Goal: Navigation & Orientation: Find specific page/section

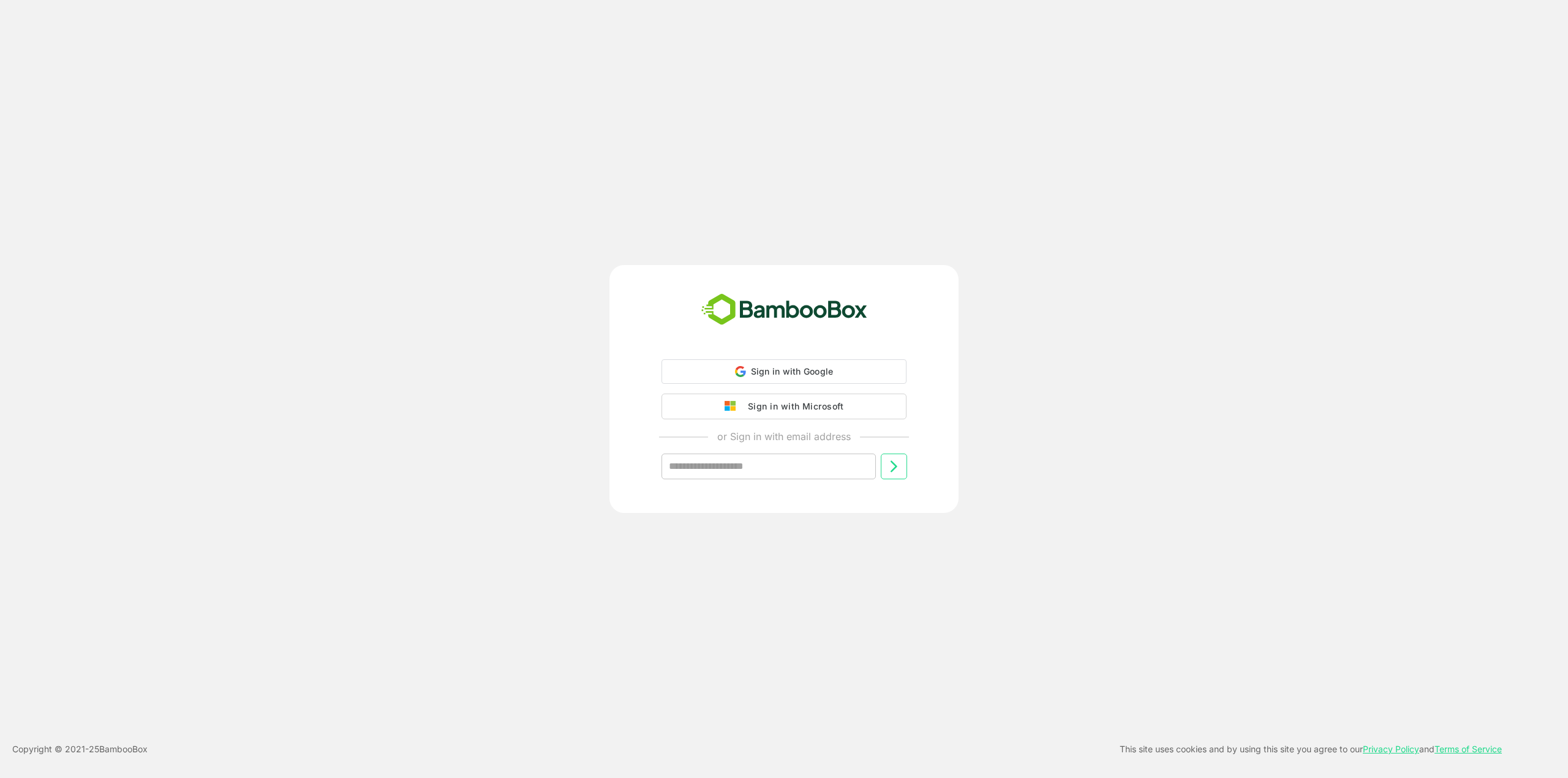
click at [812, 420] on div "Sign in with Google Sign in with Google. Opens in new tab Sign in with Microsof…" at bounding box center [784, 429] width 305 height 140
click at [813, 413] on div "Sign in with Microsoft" at bounding box center [792, 405] width 102 height 16
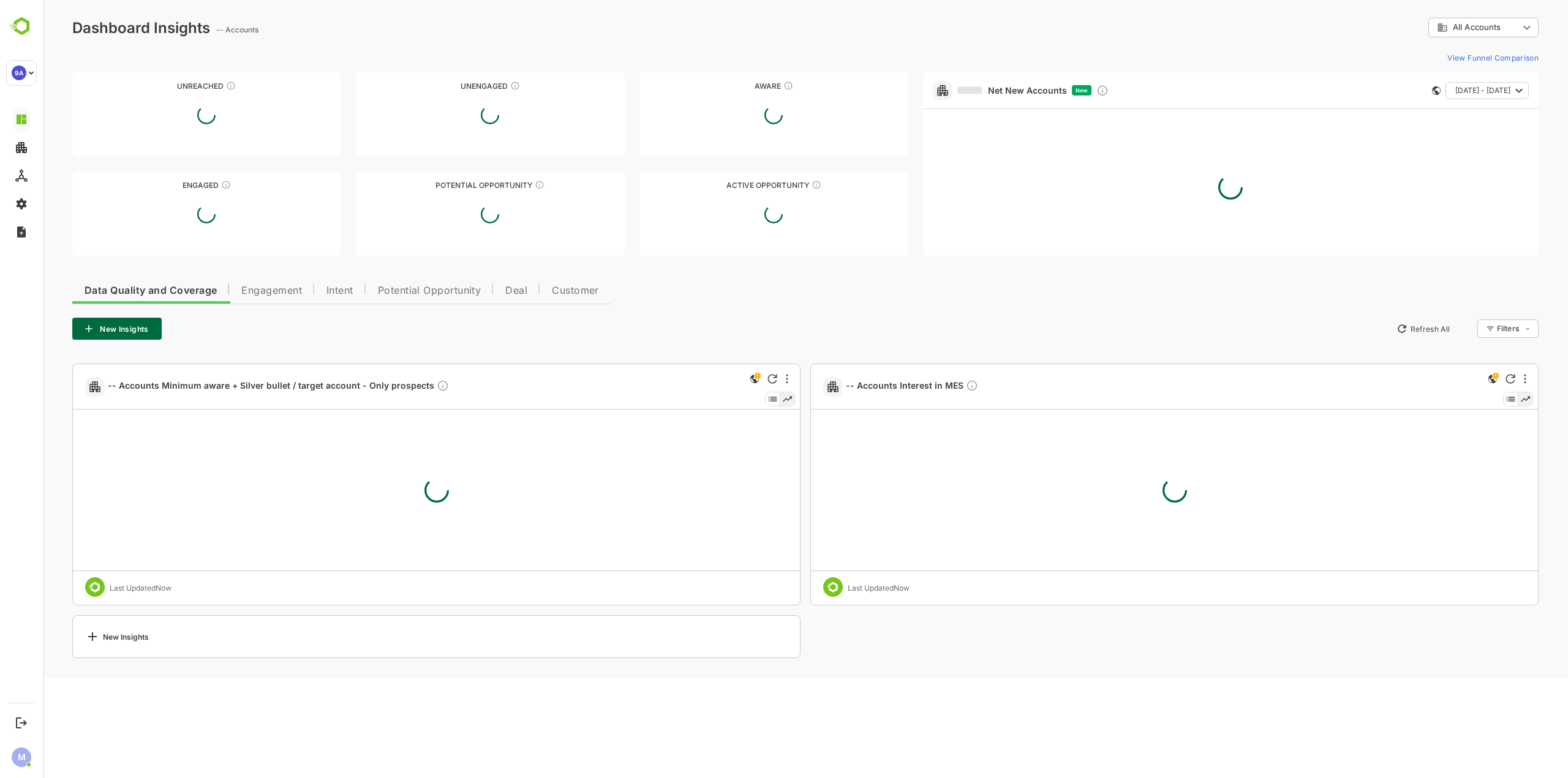
type input "**********"
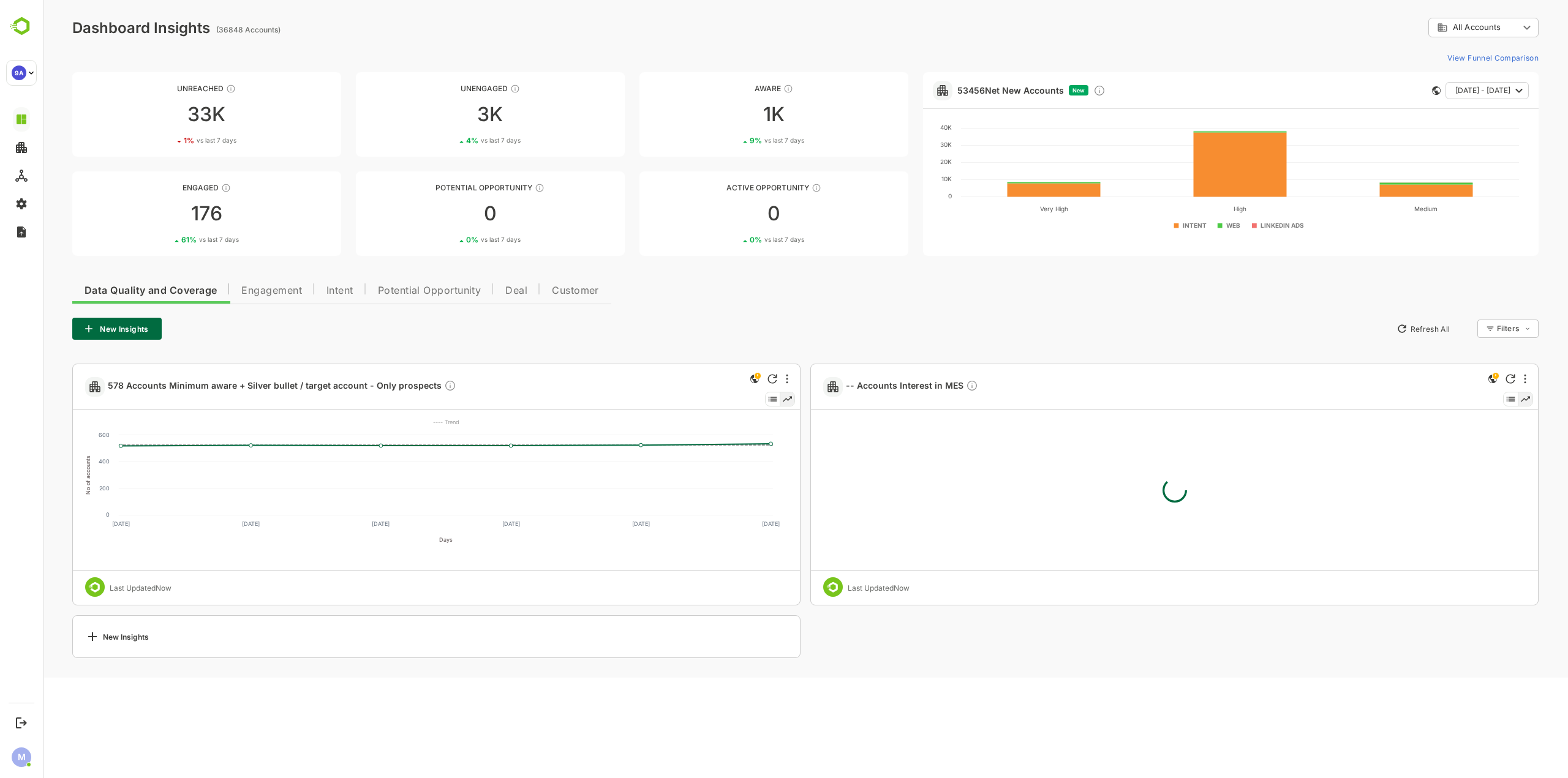
click at [284, 290] on span "Engagement" at bounding box center [271, 291] width 60 height 10
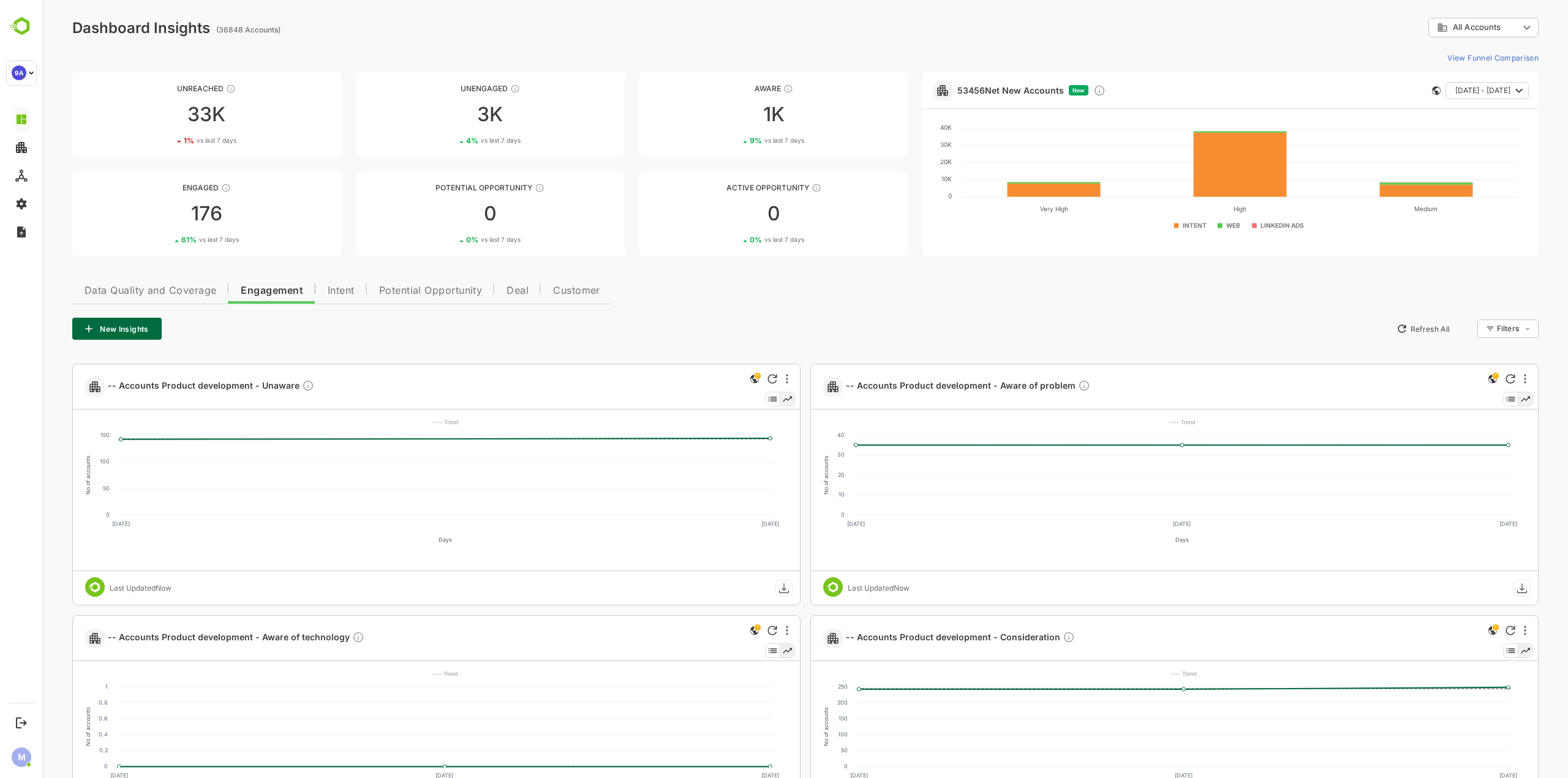
click at [335, 286] on span "Intent" at bounding box center [341, 291] width 27 height 10
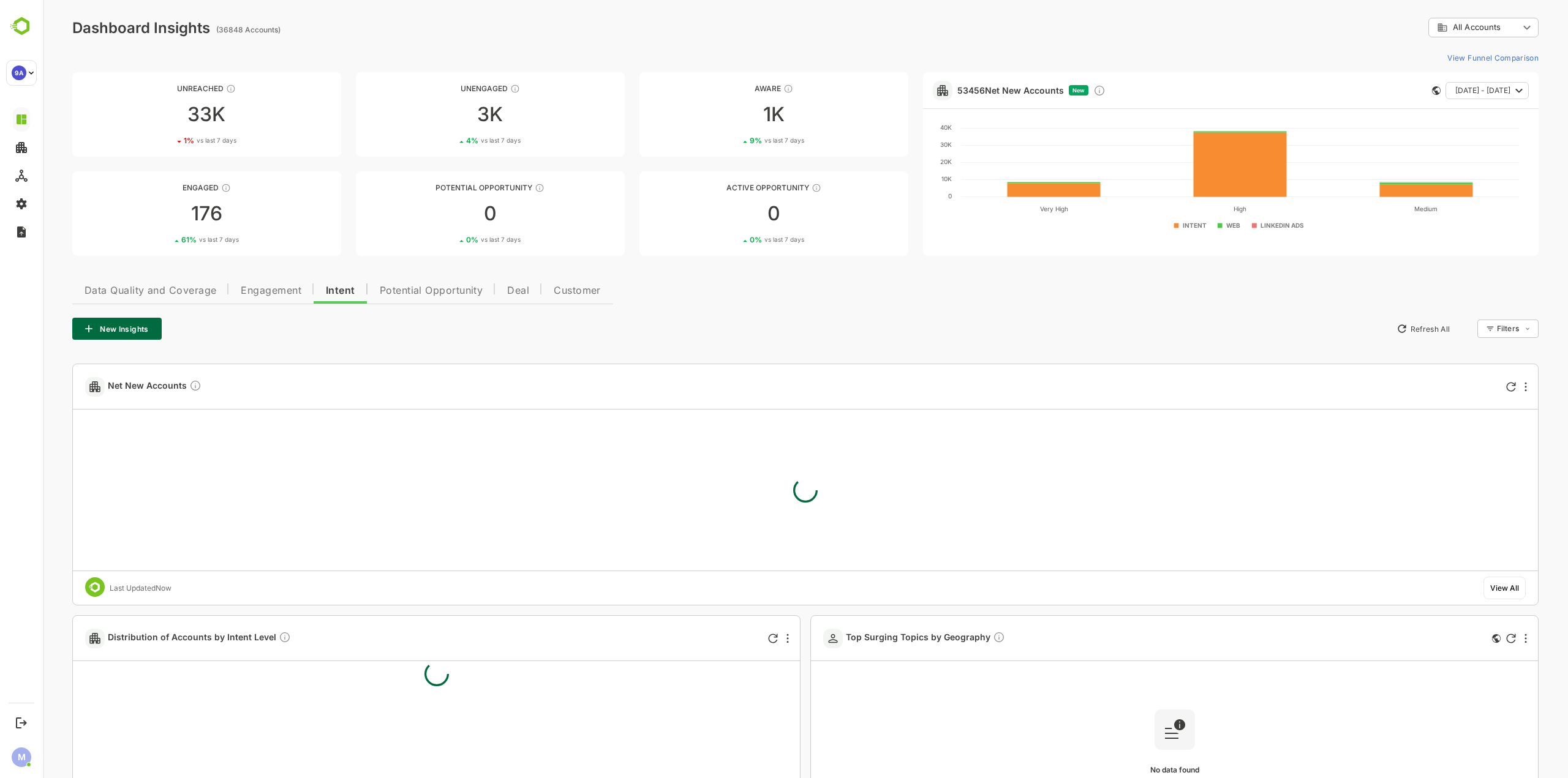
click at [124, 297] on button "Data Quality and Coverage" at bounding box center [150, 289] width 156 height 30
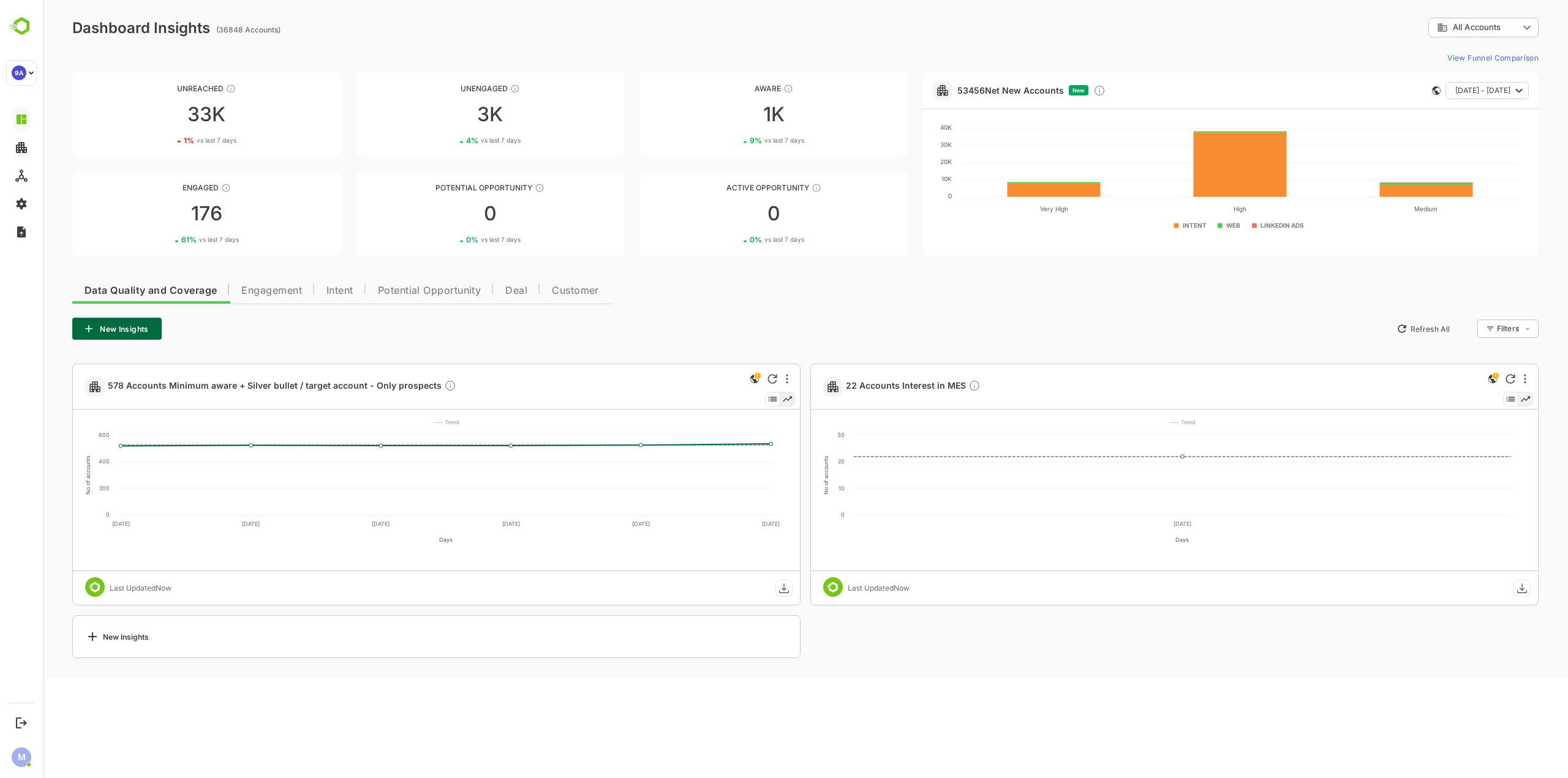
click at [1527, 398] on icon at bounding box center [1525, 399] width 9 height 6
click at [1515, 401] on icon at bounding box center [1511, 399] width 8 height 5
click at [1521, 375] on div at bounding box center [1525, 379] width 15 height 15
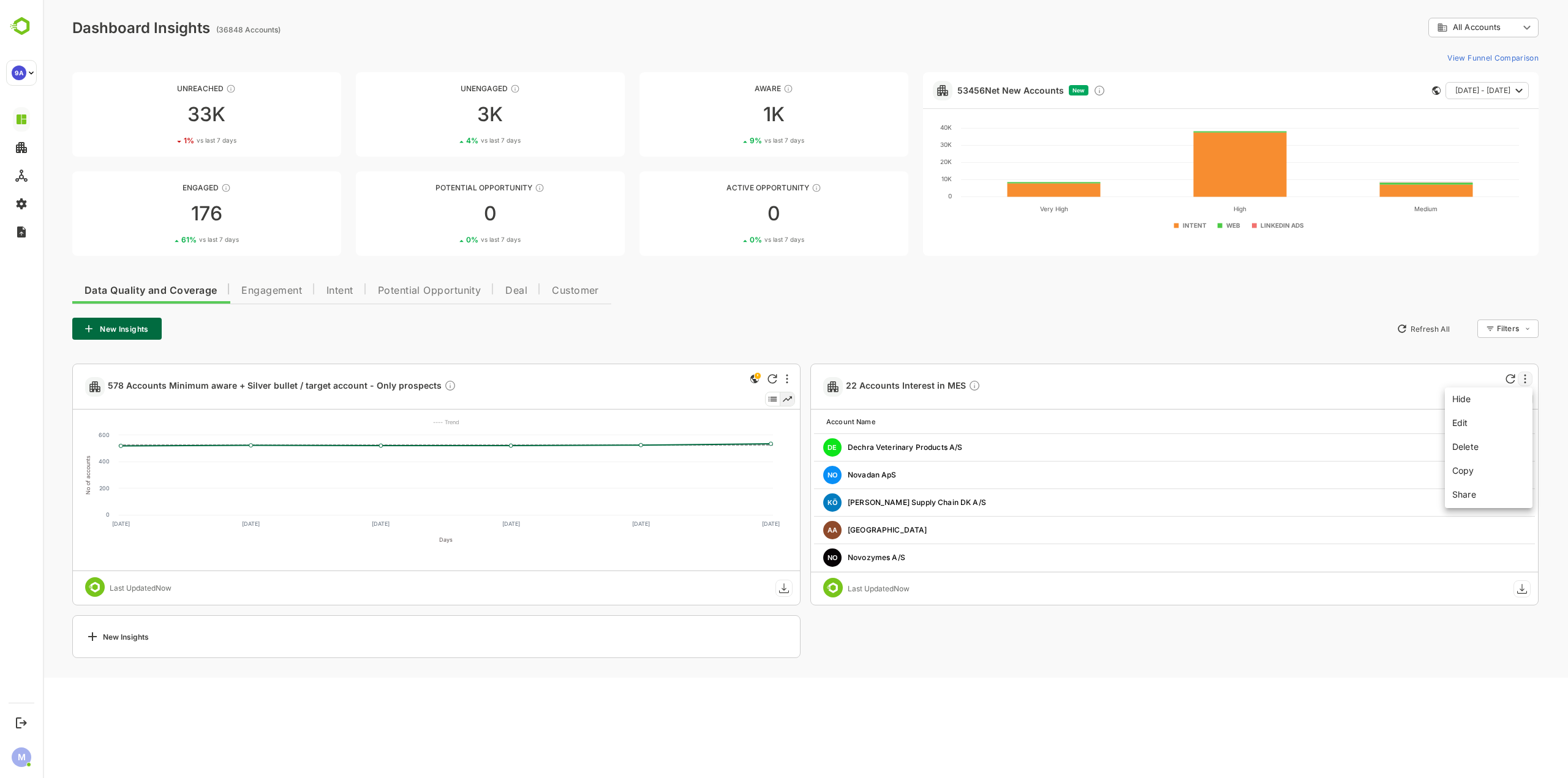
click at [1521, 375] on div at bounding box center [805, 389] width 1525 height 778
click at [1524, 375] on icon "More" at bounding box center [1525, 379] width 2 height 10
click at [1322, 389] on div at bounding box center [805, 389] width 1525 height 778
click at [1524, 372] on div at bounding box center [1525, 379] width 15 height 15
click at [1343, 383] on div at bounding box center [805, 389] width 1525 height 778
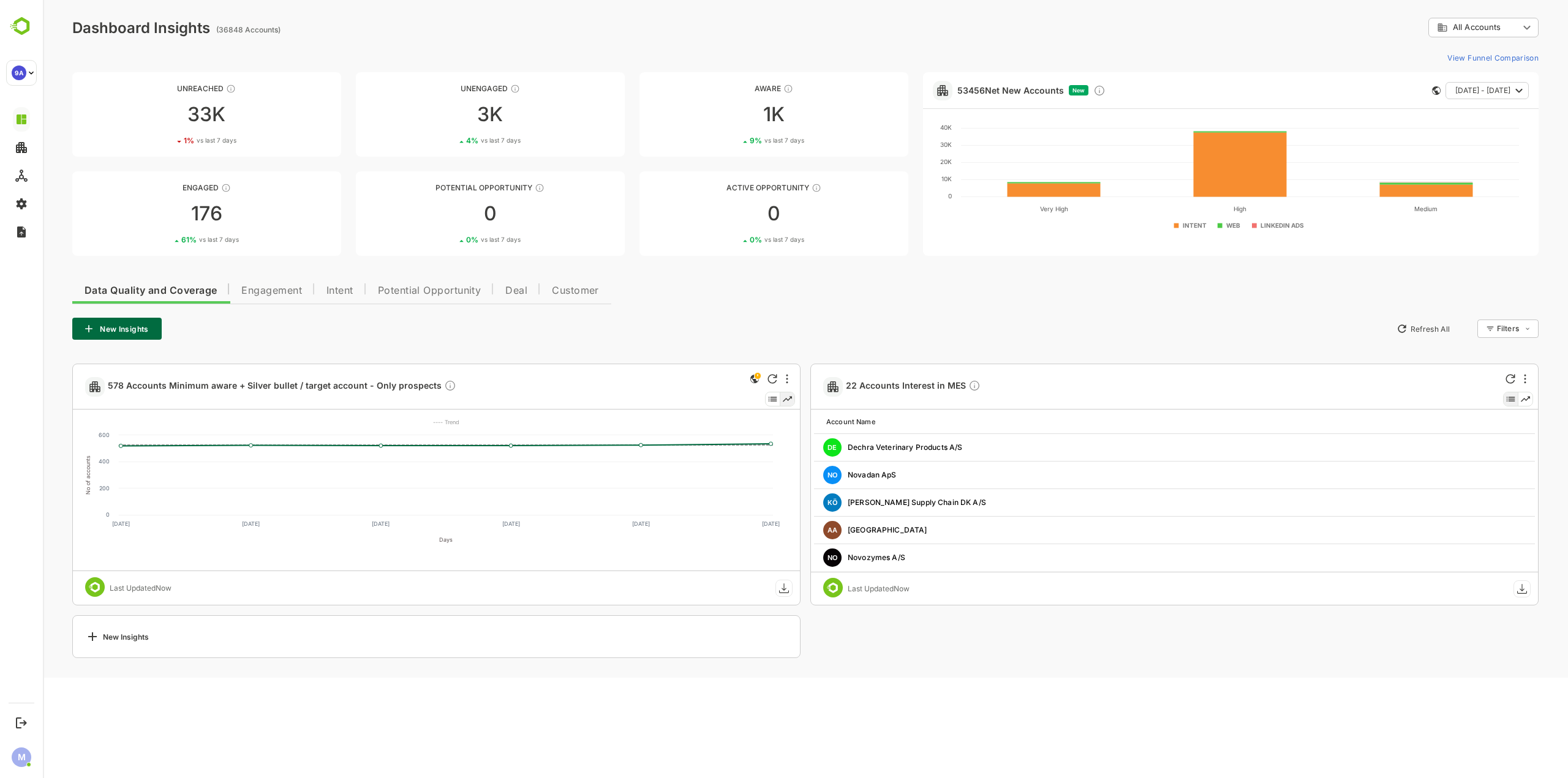
click at [1522, 596] on rect at bounding box center [1523, 589] width 17 height 17
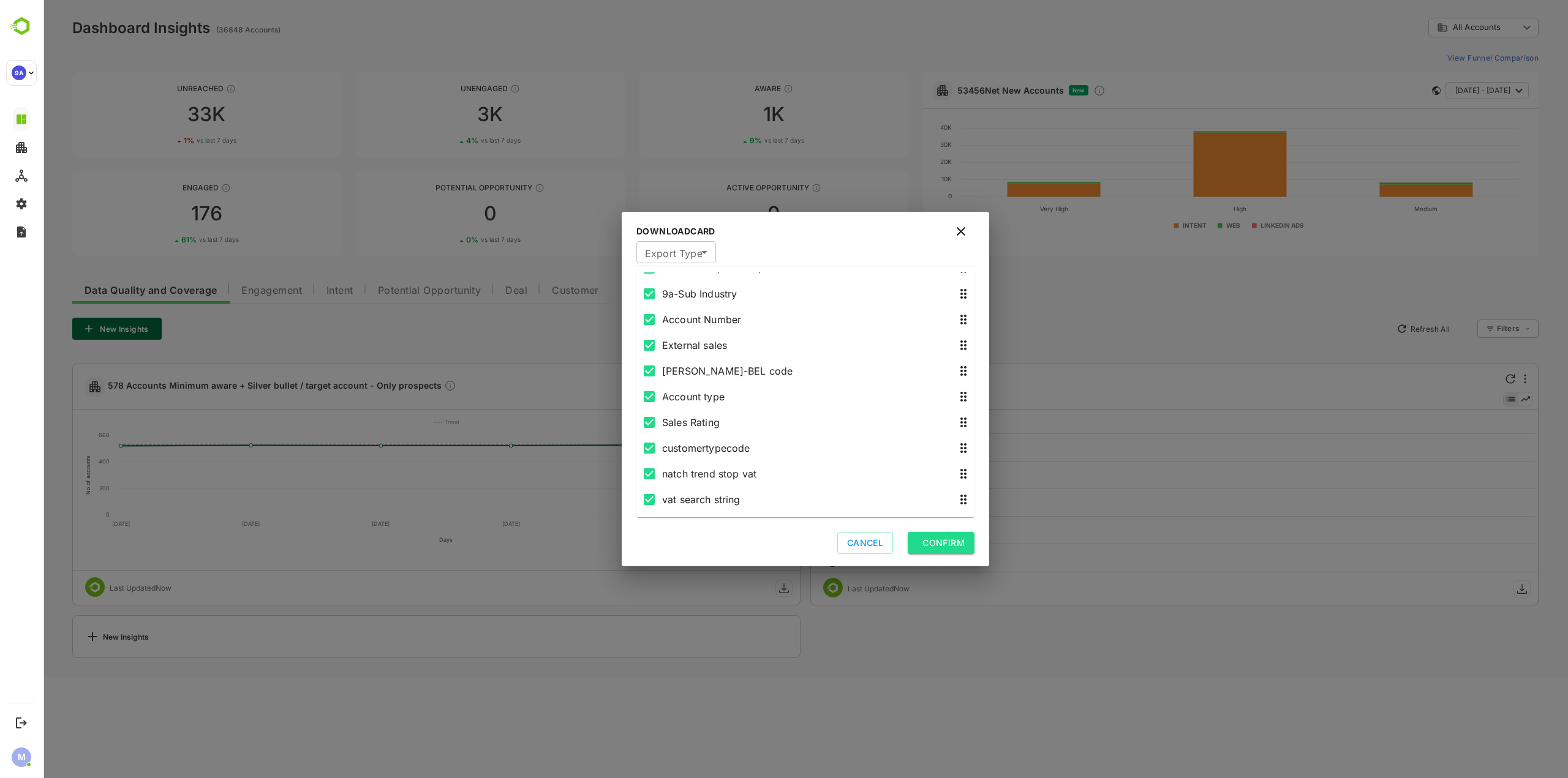
scroll to position [1163, 0]
click at [937, 535] on button "Confirm" at bounding box center [941, 543] width 67 height 22
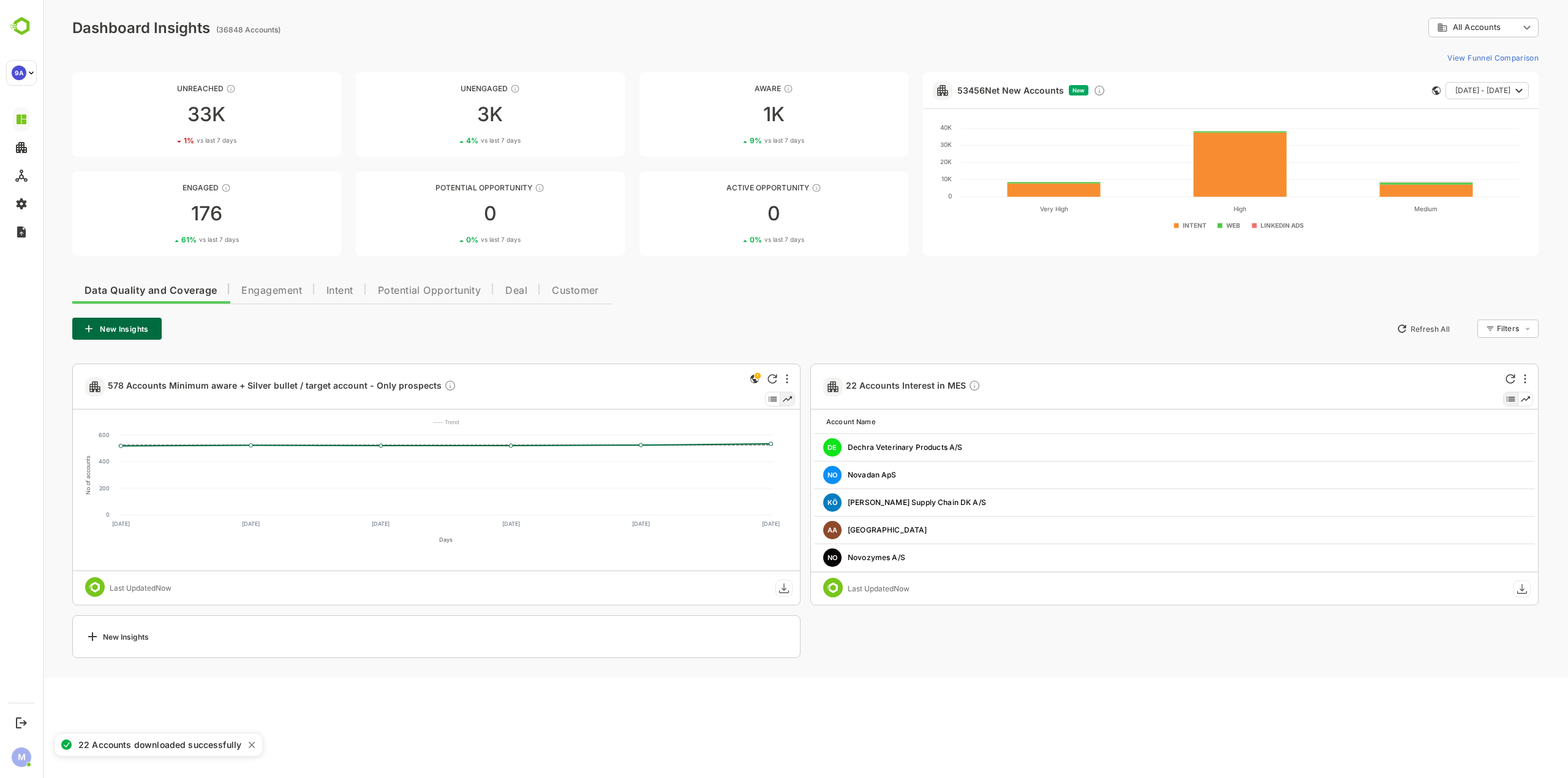
click at [627, 13] on div "**********" at bounding box center [805, 339] width 1525 height 678
